Goal: Information Seeking & Learning: Learn about a topic

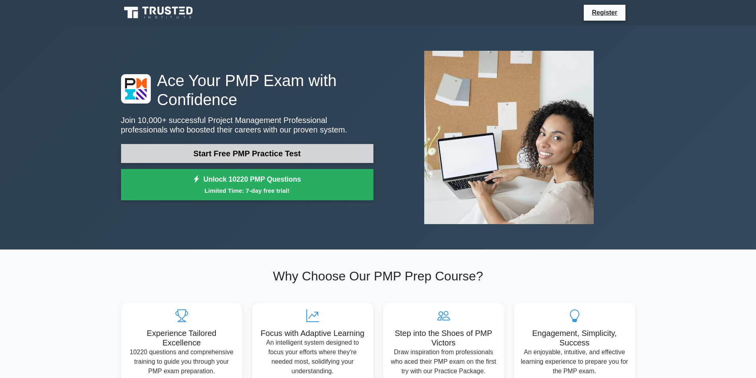
click at [334, 148] on link "Start Free PMP Practice Test" at bounding box center [247, 153] width 252 height 19
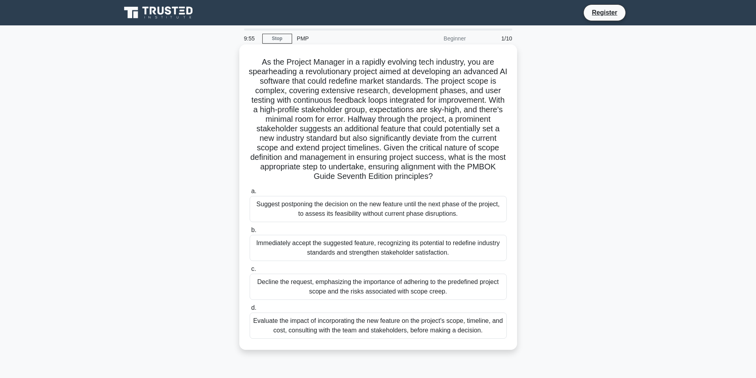
click at [465, 204] on div "Suggest postponing the decision on the new feature until the next phase of the …" at bounding box center [378, 209] width 257 height 26
click at [250, 194] on input "a. Suggest postponing the decision on the new feature until the next phase of t…" at bounding box center [250, 191] width 0 height 5
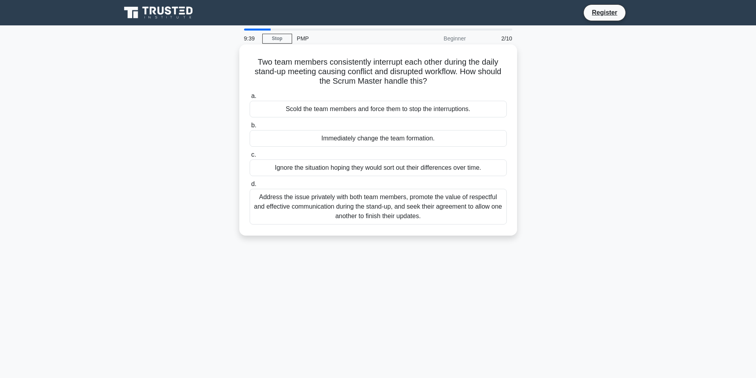
click at [362, 141] on div "Immediately change the team formation." at bounding box center [378, 138] width 257 height 17
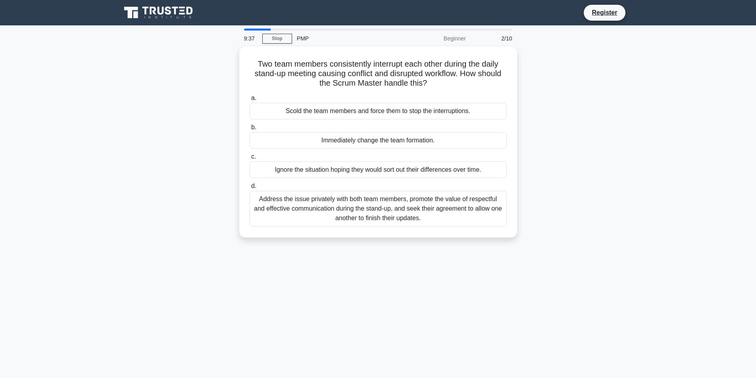
drag, startPoint x: 308, startPoint y: 134, endPoint x: 233, endPoint y: 100, distance: 82.2
click at [290, 128] on label "b. Immediately change the team formation." at bounding box center [378, 136] width 257 height 26
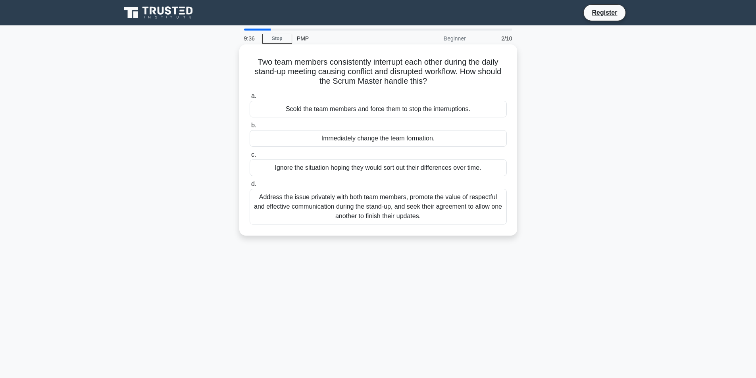
click at [264, 141] on div "Immediately change the team formation." at bounding box center [378, 138] width 257 height 17
click at [250, 128] on input "b. Immediately change the team formation." at bounding box center [250, 125] width 0 height 5
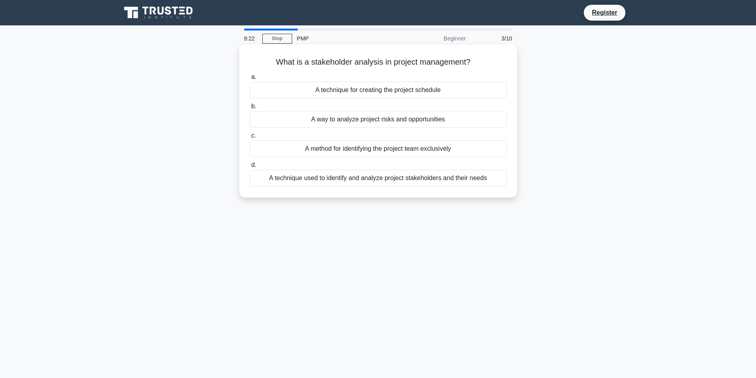
click at [287, 177] on div "A technique used to identify and analyze project stakeholders and their needs" at bounding box center [378, 178] width 257 height 17
click at [250, 168] on input "d. A technique used to identify and analyze project stakeholders and their needs" at bounding box center [250, 165] width 0 height 5
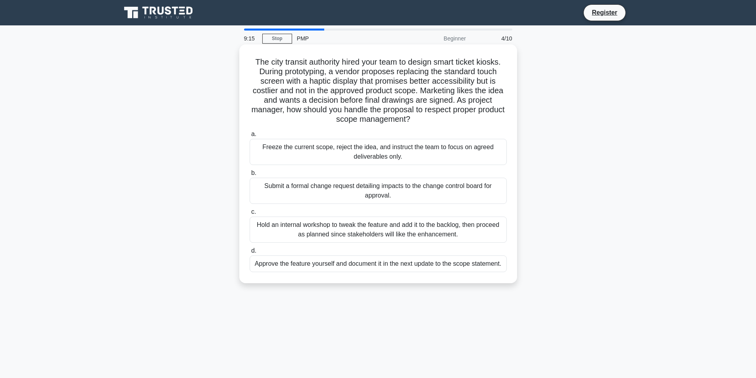
click at [290, 181] on div "Submit a formal change request detailing impacts to the change control board fo…" at bounding box center [378, 191] width 257 height 26
click at [250, 176] on input "b. Submit a formal change request detailing impacts to the change control board…" at bounding box center [250, 173] width 0 height 5
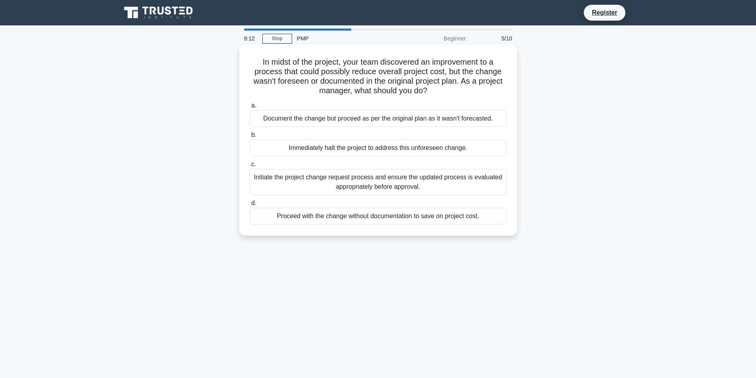
click at [298, 125] on div "Document the change but proceed as per the original plan as it wasn't forecaste…" at bounding box center [378, 118] width 257 height 17
click at [250, 108] on input "a. Document the change but proceed as per the original plan as it wasn't foreca…" at bounding box center [250, 105] width 0 height 5
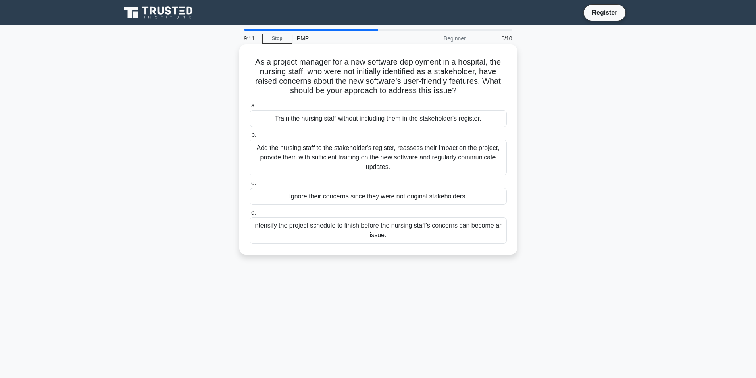
click at [302, 150] on div "Add the nursing staff to the stakeholder's register, reassess their impact on t…" at bounding box center [378, 158] width 257 height 36
click at [250, 138] on input "b. Add the nursing staff to the stakeholder's register, reassess their impact o…" at bounding box center [250, 135] width 0 height 5
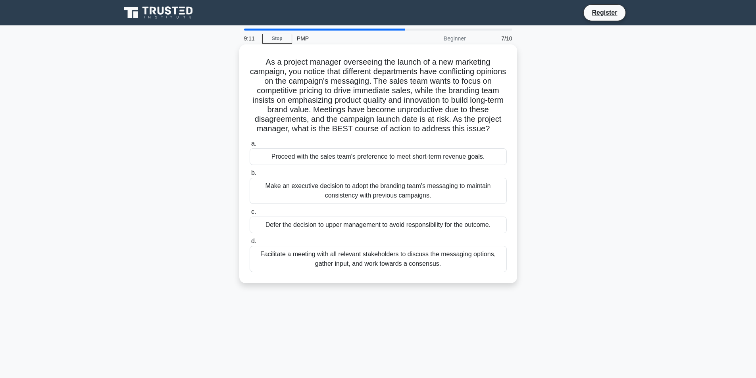
click at [304, 165] on label "a. Proceed with the sales team's preference to meet short-term revenue goals." at bounding box center [378, 152] width 257 height 26
click at [301, 201] on div "Make an executive decision to adopt the branding team's messaging to maintain c…" at bounding box center [378, 191] width 257 height 26
click at [250, 176] on input "b. Make an executive decision to adopt the branding team's messaging to maintai…" at bounding box center [250, 173] width 0 height 5
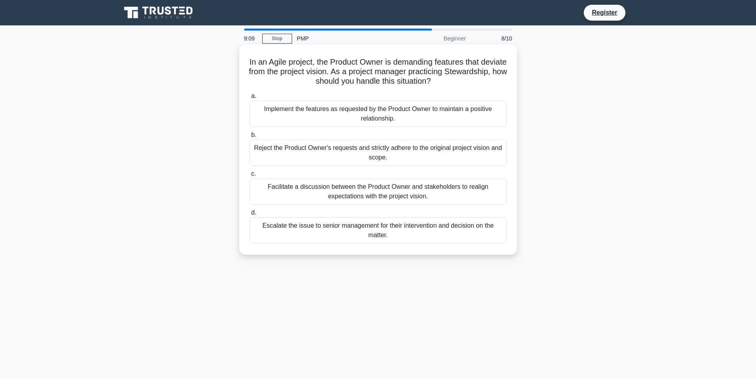
click at [303, 230] on div "Escalate the issue to senior management for their intervention and decision on …" at bounding box center [378, 231] width 257 height 26
click at [250, 216] on input "d. Escalate the issue to senior management for their intervention and decision …" at bounding box center [250, 212] width 0 height 5
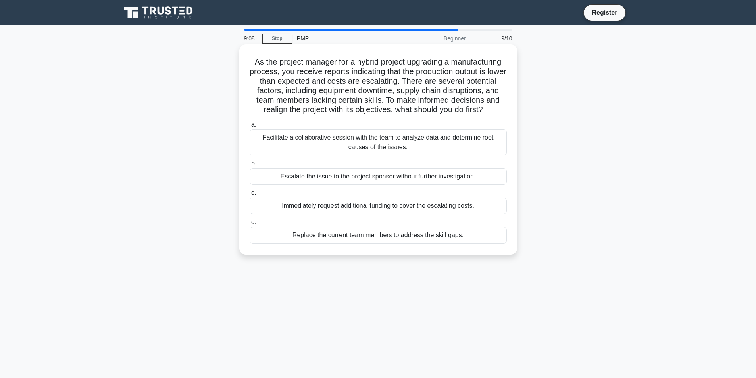
drag, startPoint x: 311, startPoint y: 158, endPoint x: 312, endPoint y: 154, distance: 4.1
click at [312, 154] on div "Facilitate a collaborative session with the team to analyze data and determine …" at bounding box center [378, 142] width 257 height 26
click at [250, 127] on input "a. Facilitate a collaborative session with the team to analyze data and determi…" at bounding box center [250, 124] width 0 height 5
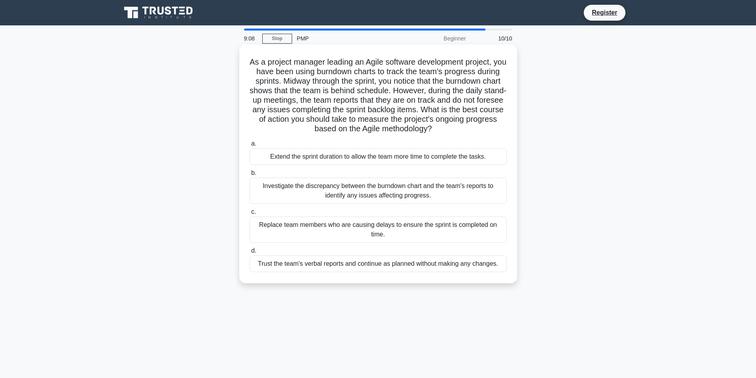
click at [318, 193] on div "Investigate the discrepancy between the burndown chart and the team's reports t…" at bounding box center [378, 191] width 257 height 26
click at [316, 238] on div "Replace team members who are causing delays to ensure the sprint is completed o…" at bounding box center [378, 230] width 257 height 26
click at [250, 215] on input "c. Replace team members who are causing delays to ensure the sprint is complete…" at bounding box center [250, 212] width 0 height 5
